Goal: Check status: Check status

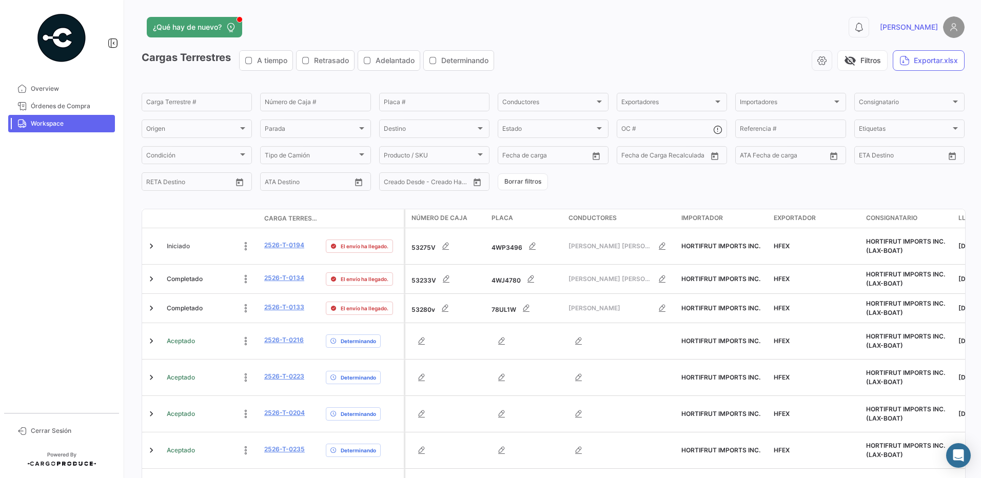
scroll to position [300, 0]
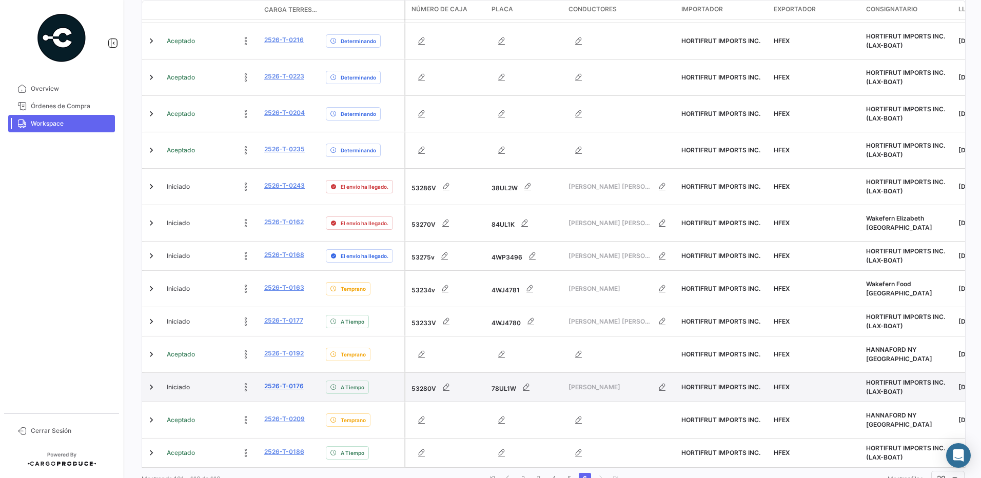
click at [293, 382] on link "2526-T-0176" at bounding box center [284, 386] width 40 height 9
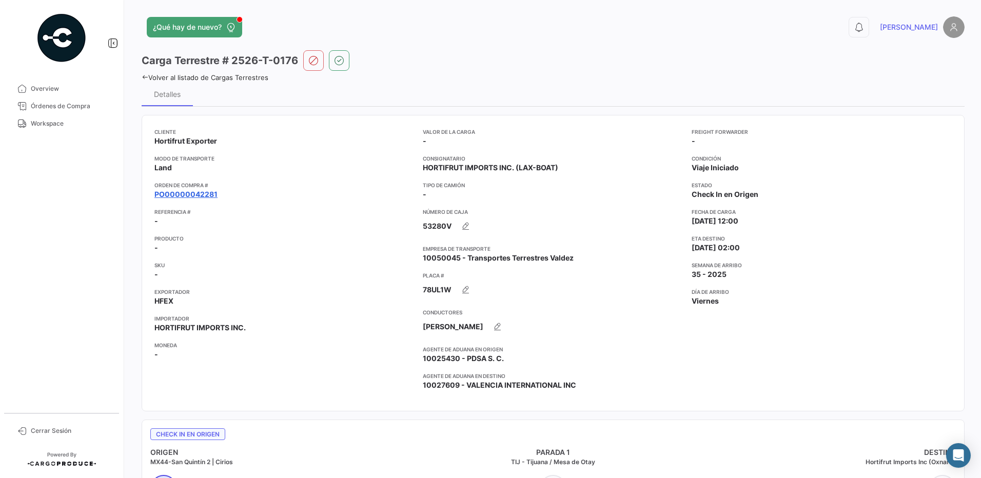
click at [204, 197] on link "PO00000042281" at bounding box center [185, 194] width 63 height 10
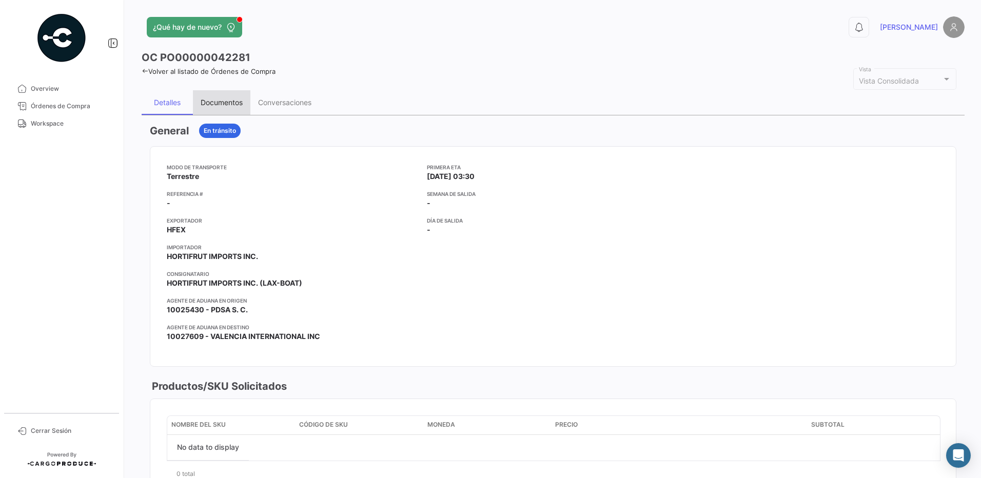
click at [228, 98] on div "Documentos" at bounding box center [222, 102] width 42 height 9
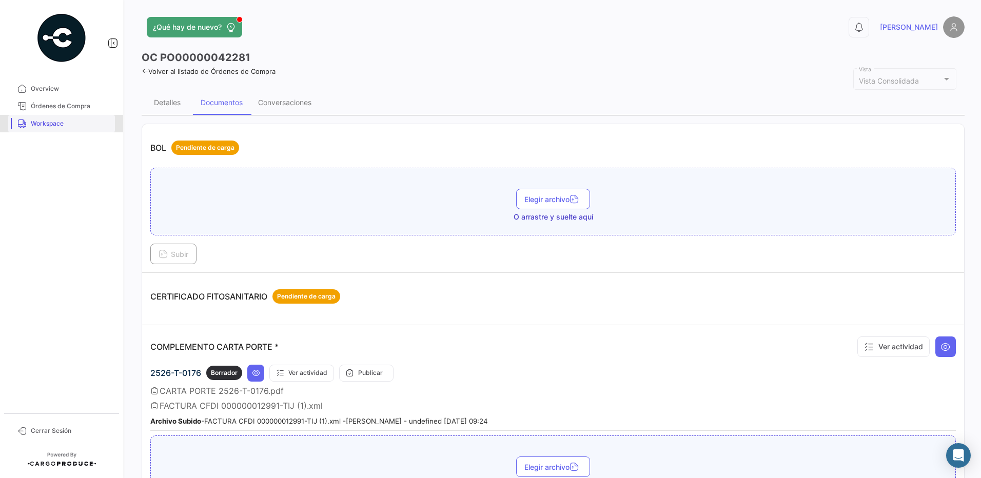
click at [50, 124] on span "Workspace" at bounding box center [71, 123] width 80 height 9
